Goal: Task Accomplishment & Management: Use online tool/utility

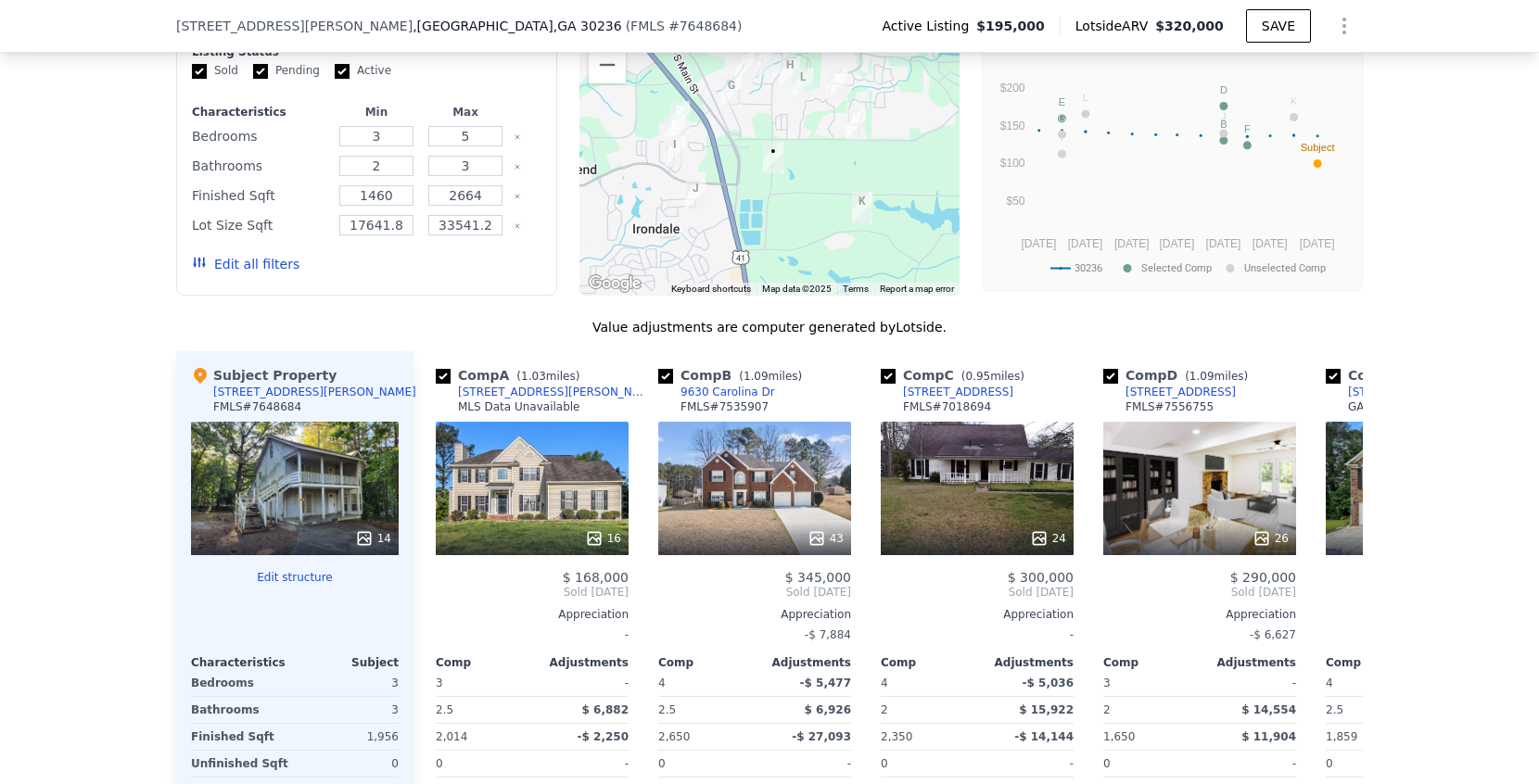
scroll to position [1636, 0]
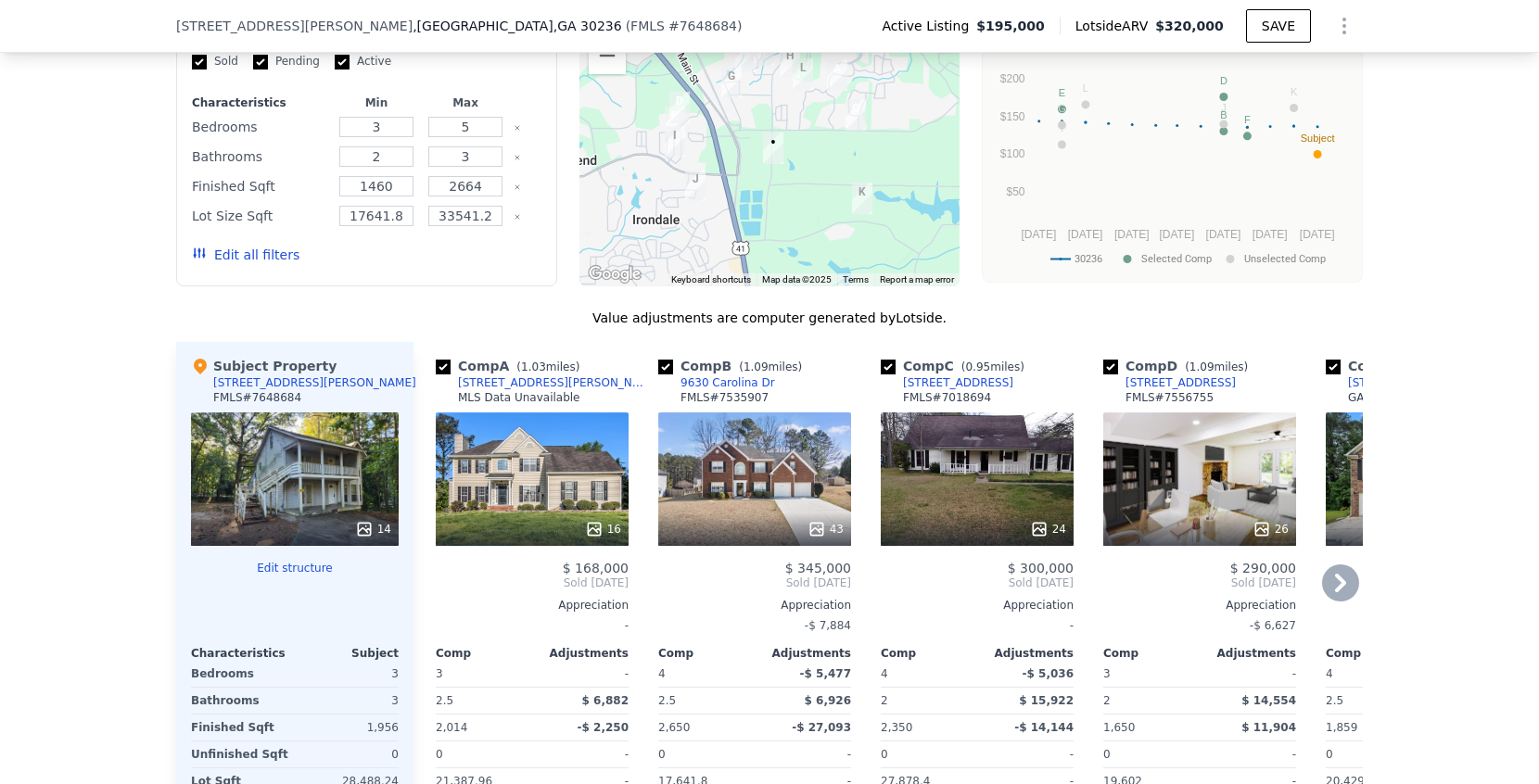
click at [442, 368] on input "checkbox" at bounding box center [443, 366] width 15 height 15
checkbox input "false"
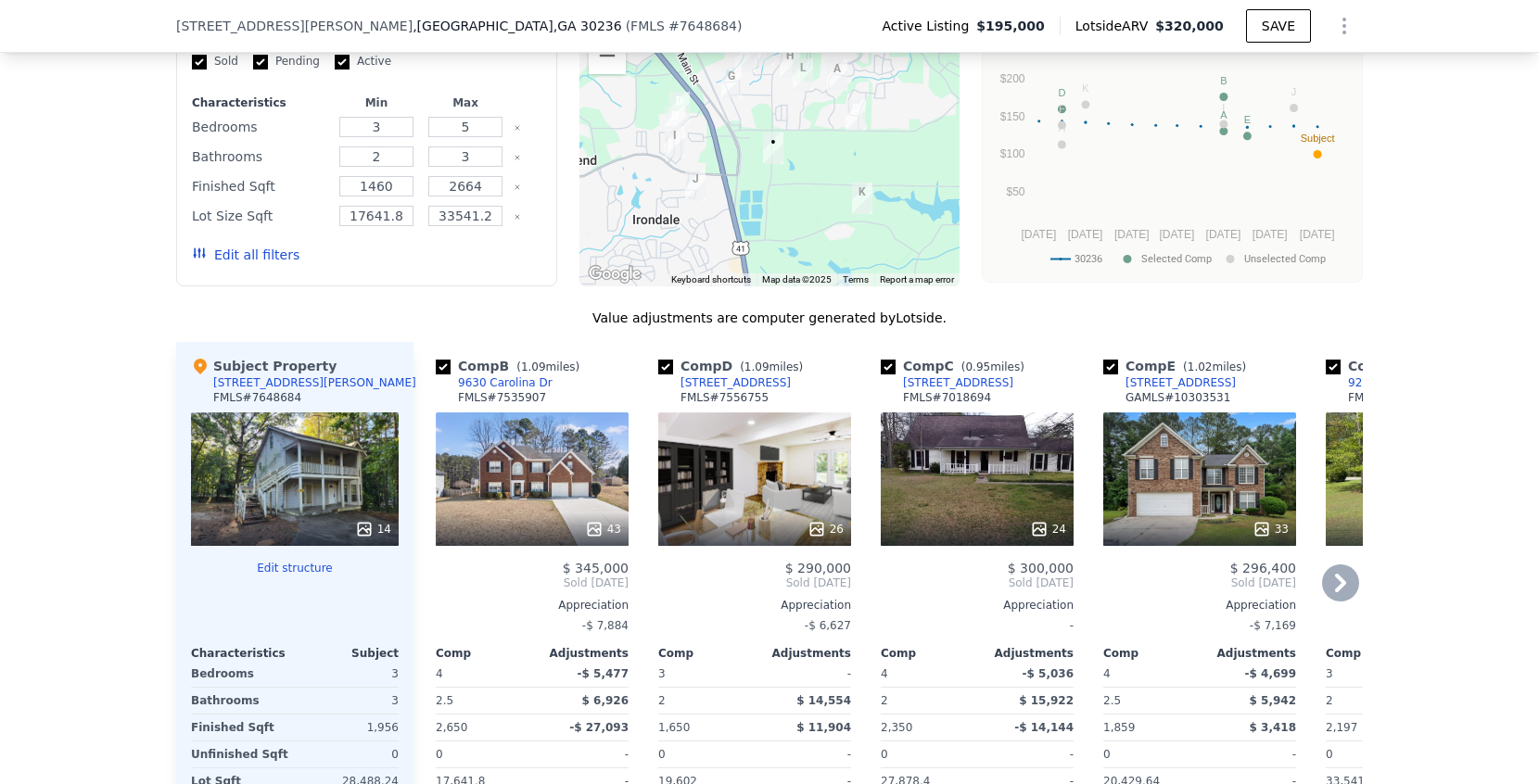
click at [442, 368] on input "checkbox" at bounding box center [443, 366] width 15 height 15
checkbox input "false"
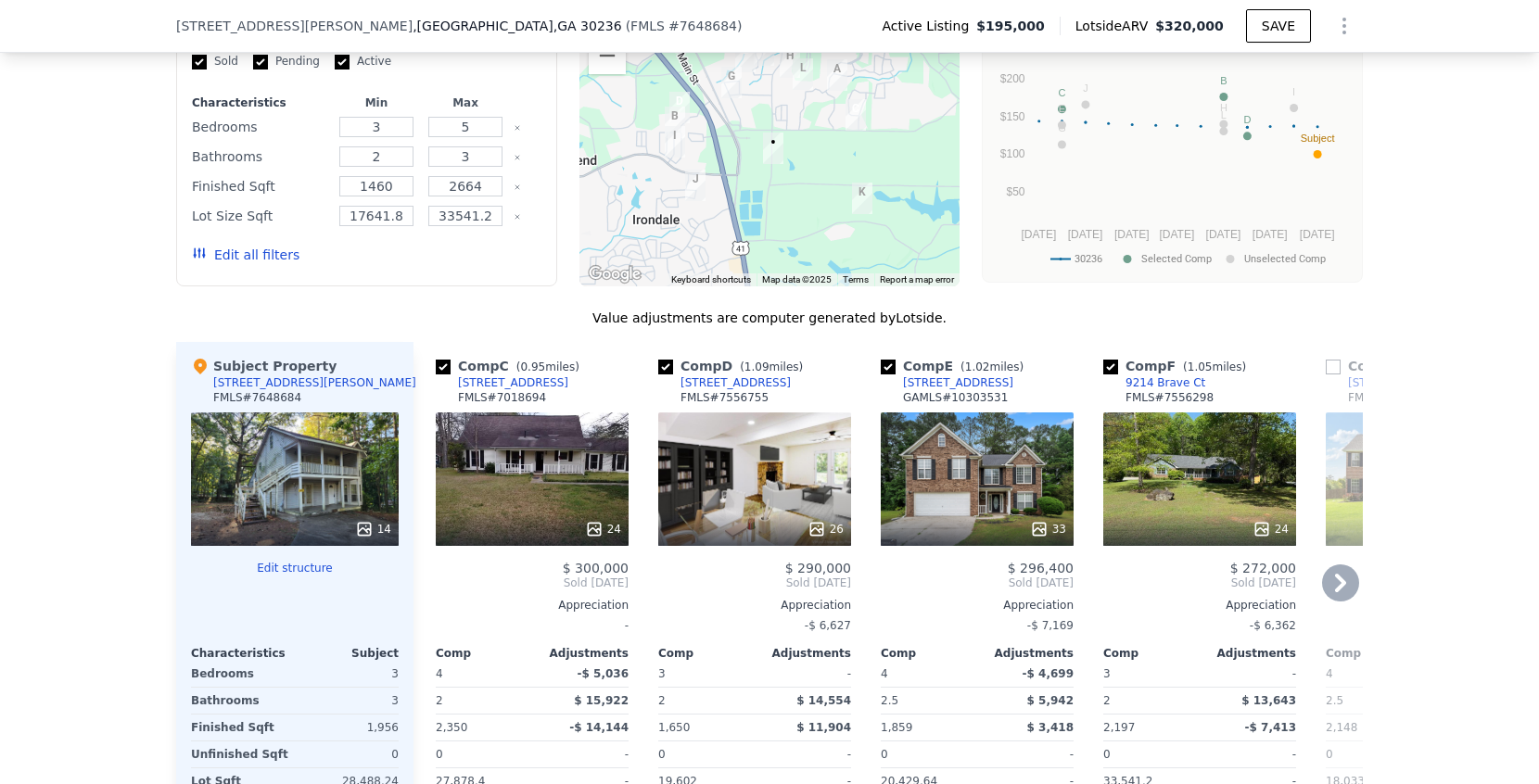
click at [442, 368] on input "checkbox" at bounding box center [443, 366] width 15 height 15
checkbox input "false"
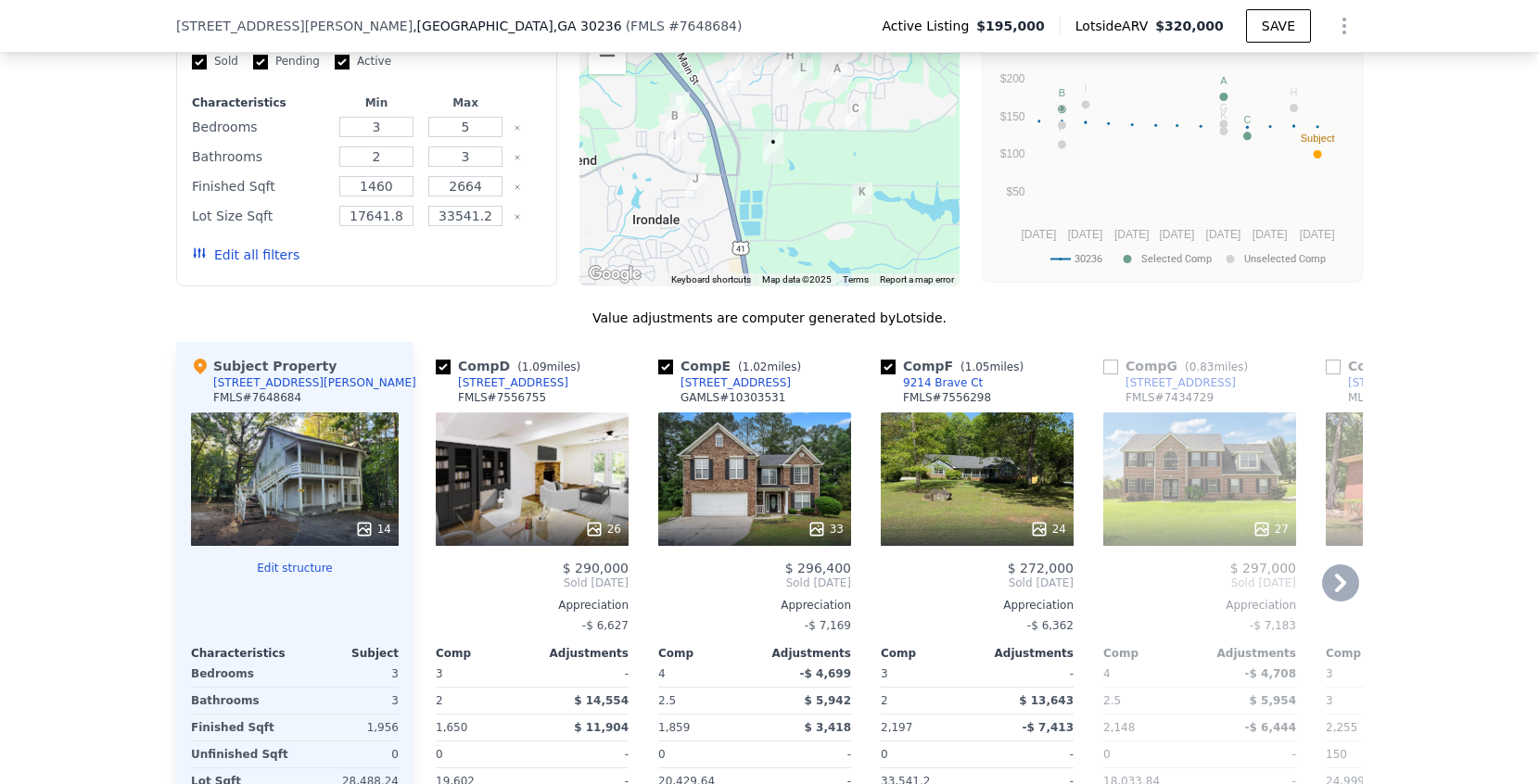
click at [442, 368] on input "checkbox" at bounding box center [443, 366] width 15 height 15
checkbox input "false"
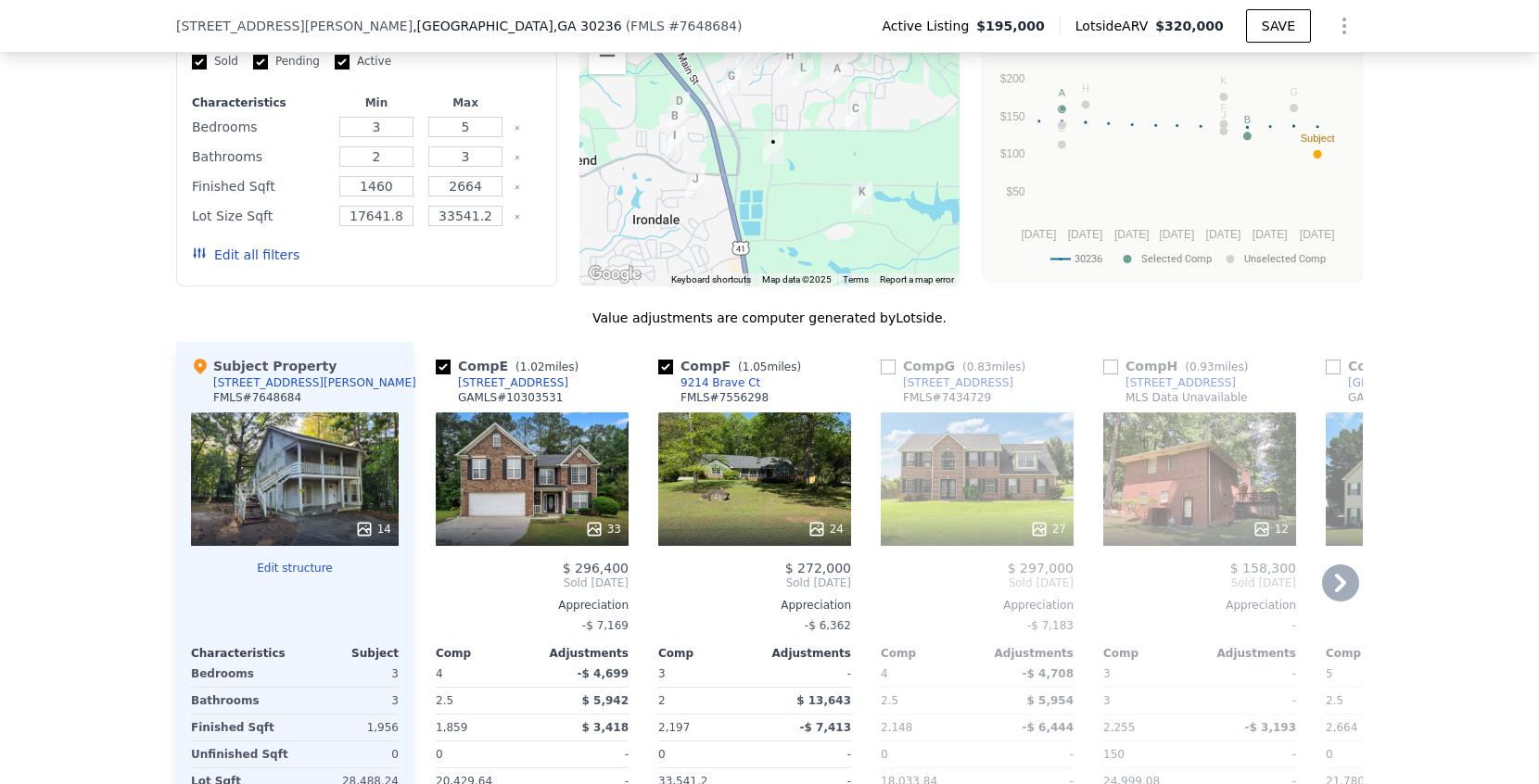
click at [442, 368] on input "checkbox" at bounding box center [443, 366] width 15 height 15
checkbox input "false"
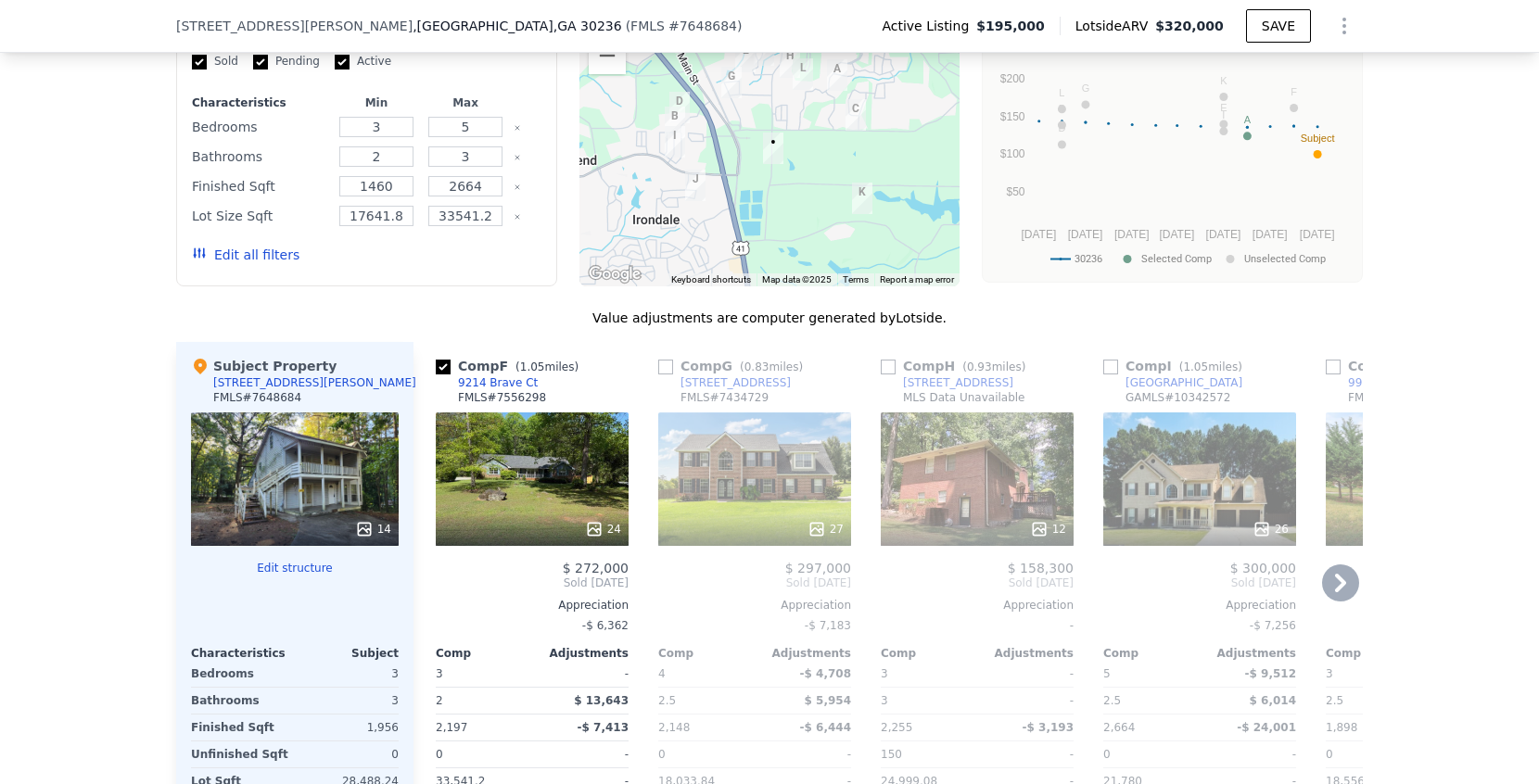
click at [442, 368] on input "checkbox" at bounding box center [443, 366] width 15 height 15
checkbox input "true"
click at [667, 369] on input "checkbox" at bounding box center [666, 366] width 15 height 15
checkbox input "true"
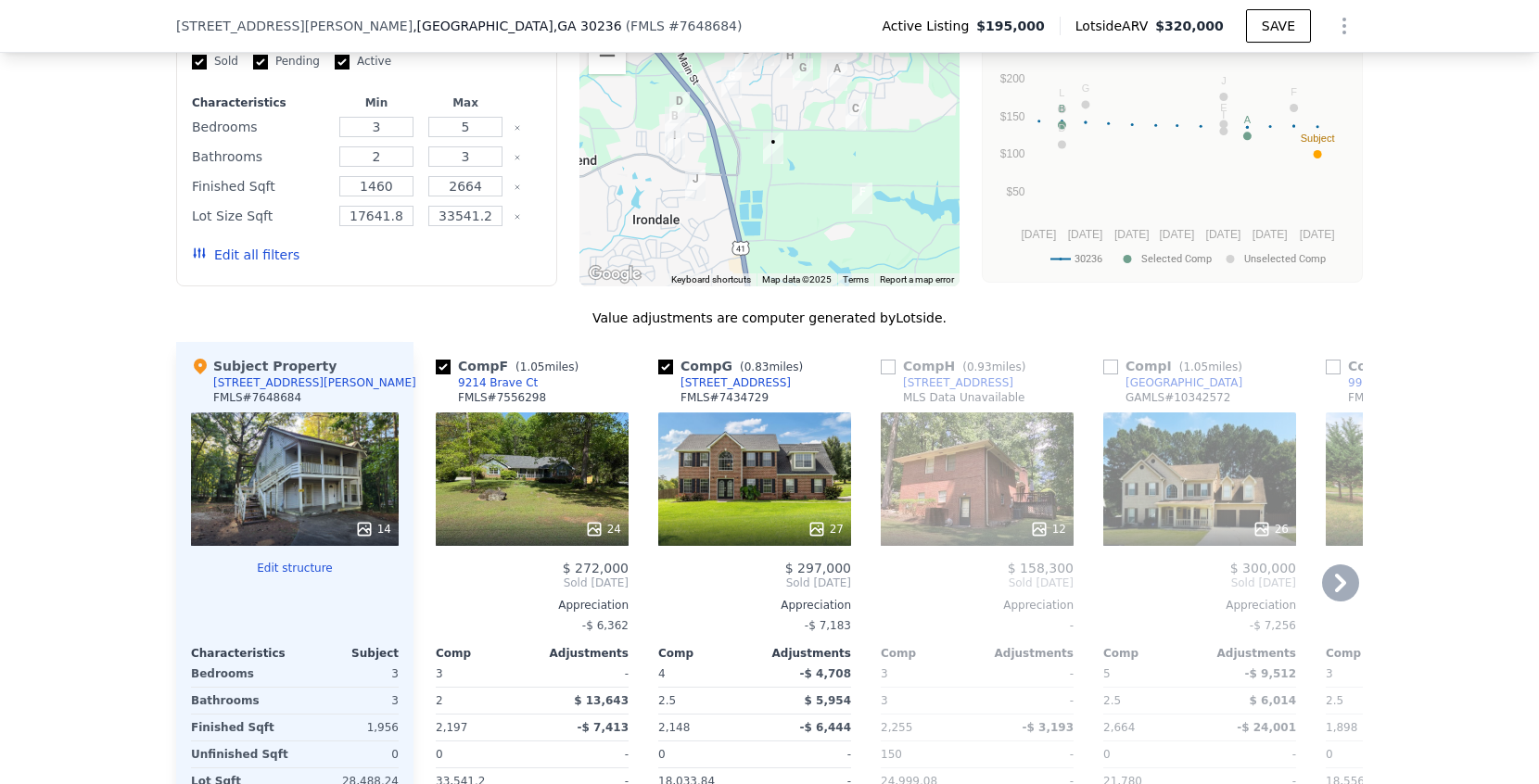
click at [444, 367] on input "checkbox" at bounding box center [443, 366] width 15 height 15
checkbox input "false"
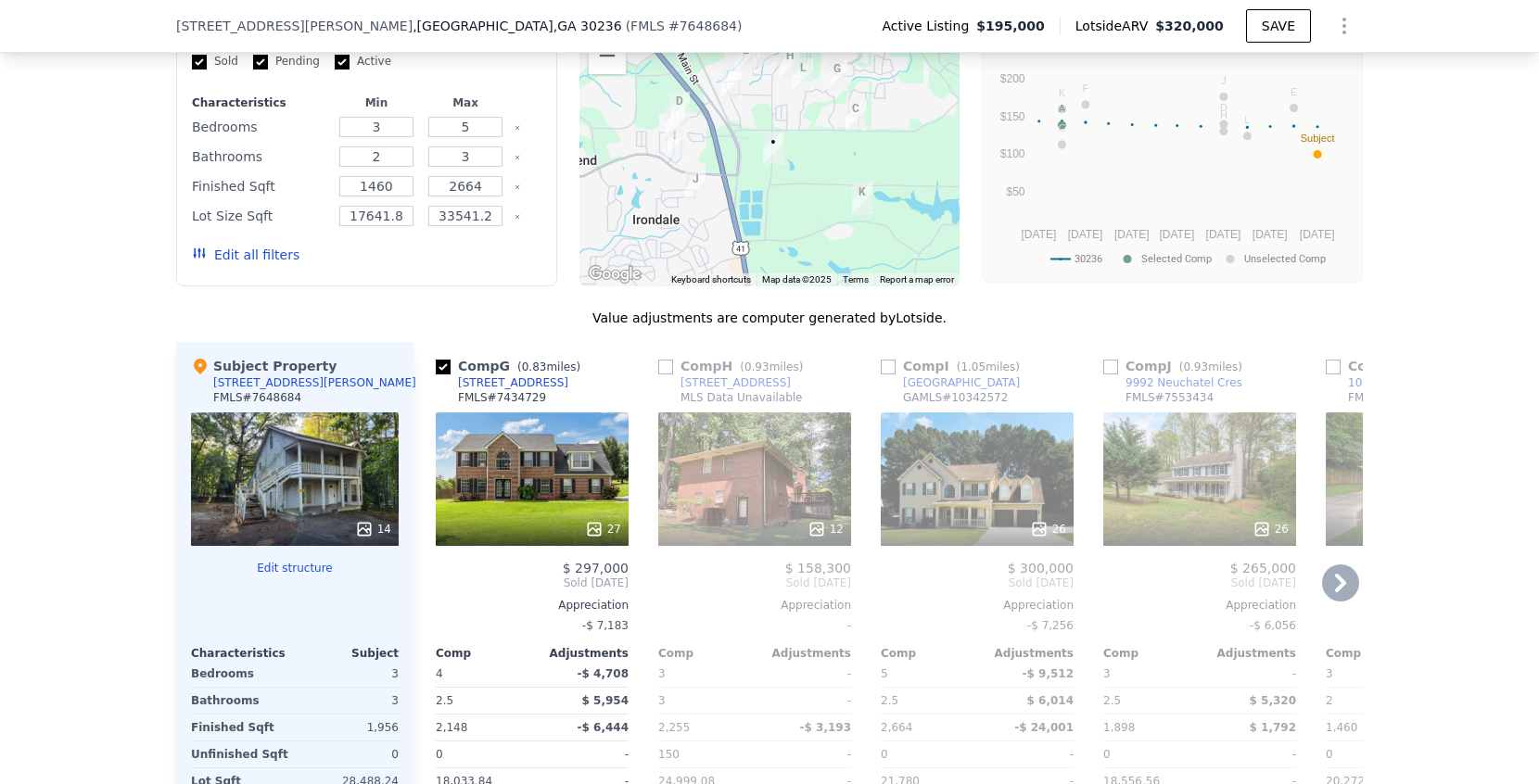
click at [666, 366] on input "checkbox" at bounding box center [666, 366] width 15 height 15
checkbox input "true"
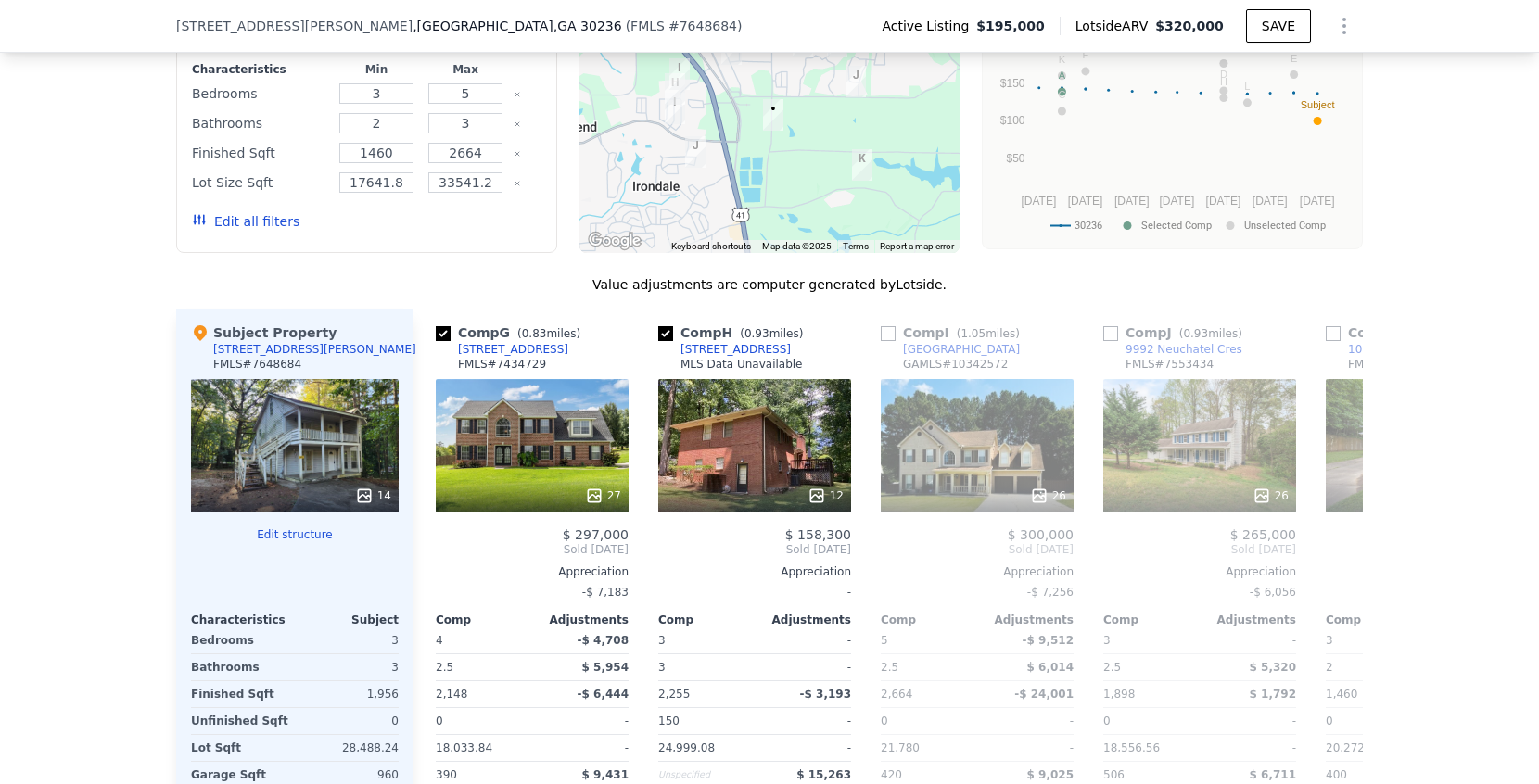
scroll to position [1670, 0]
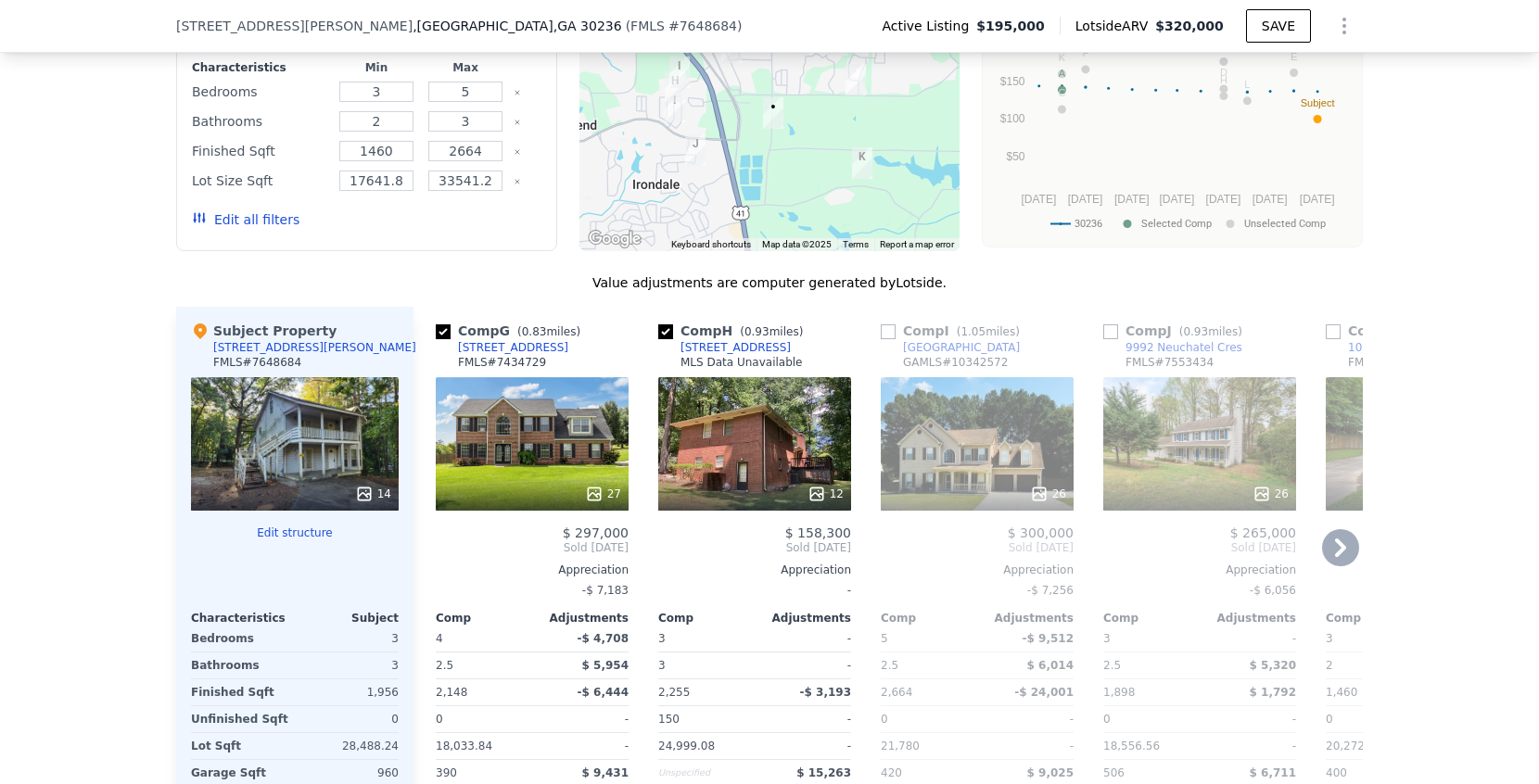
click at [1114, 334] on input "checkbox" at bounding box center [1110, 332] width 15 height 15
checkbox input "true"
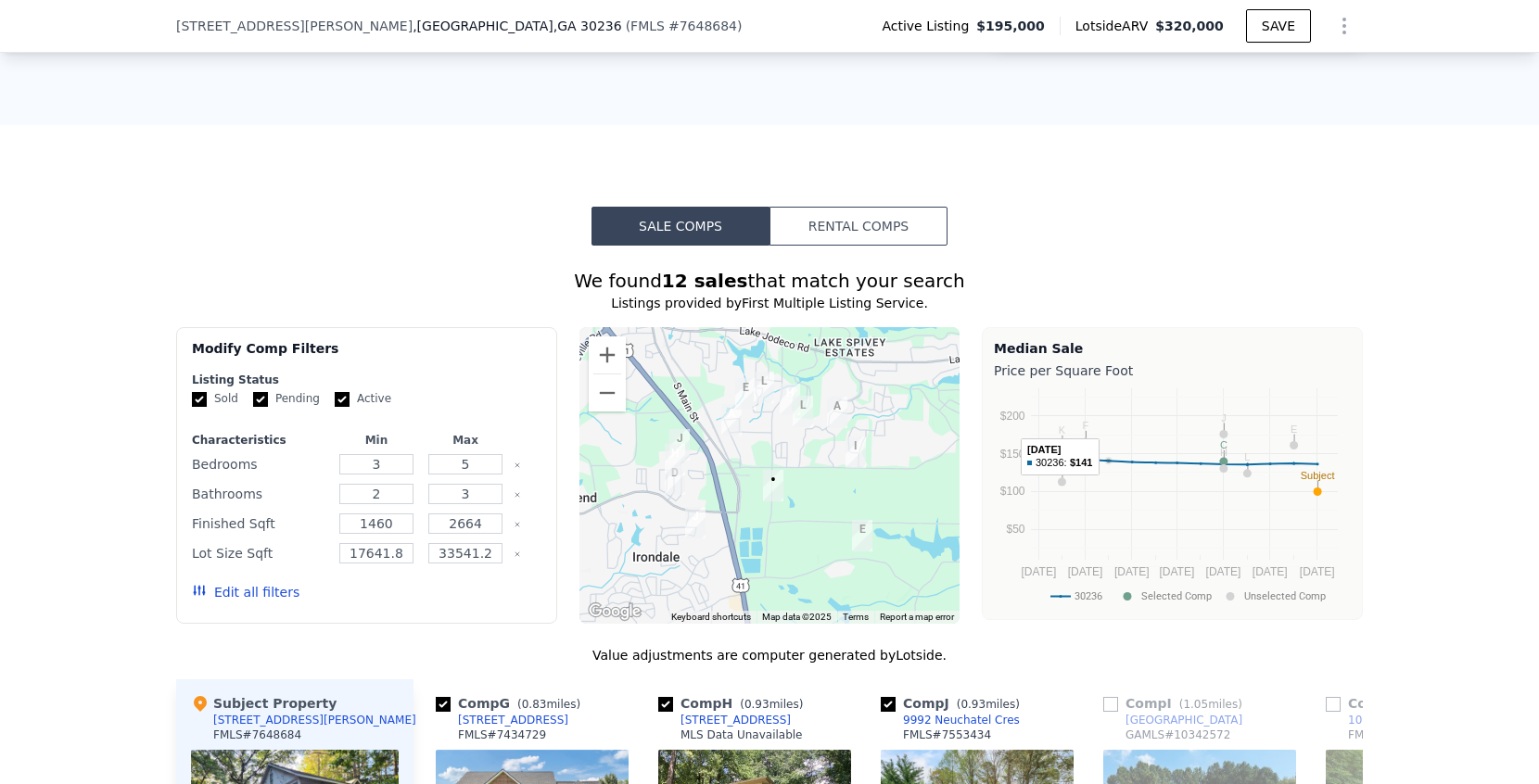
scroll to position [1272, 0]
